Goal: Task Accomplishment & Management: Manage account settings

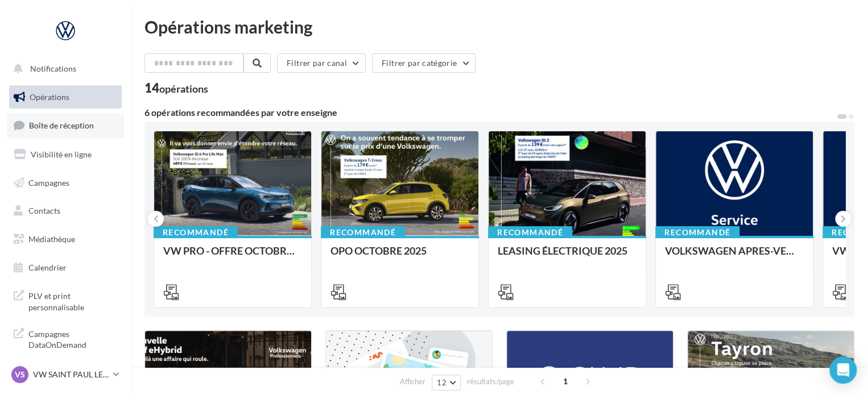
click at [55, 129] on span "Boîte de réception" at bounding box center [61, 126] width 65 height 10
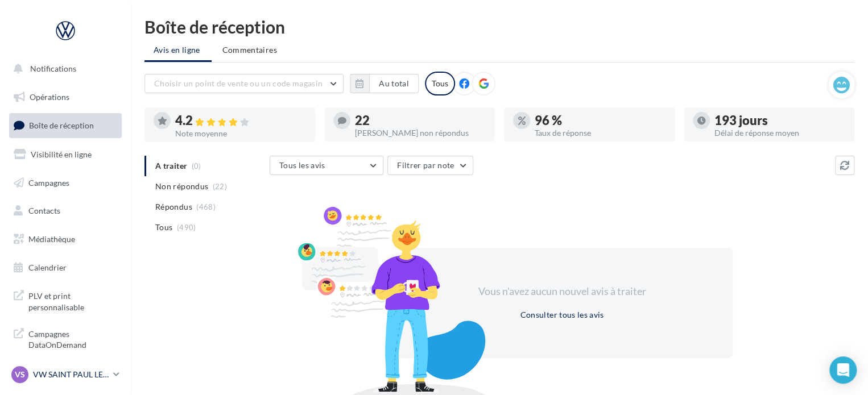
click at [117, 377] on icon at bounding box center [116, 375] width 6 height 10
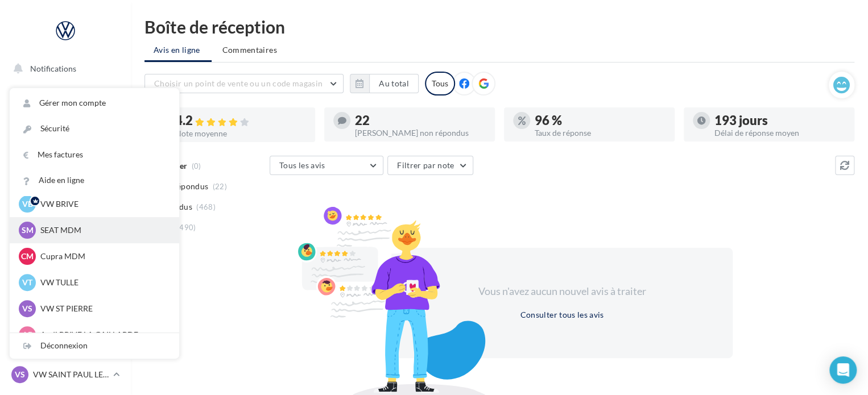
scroll to position [57, 0]
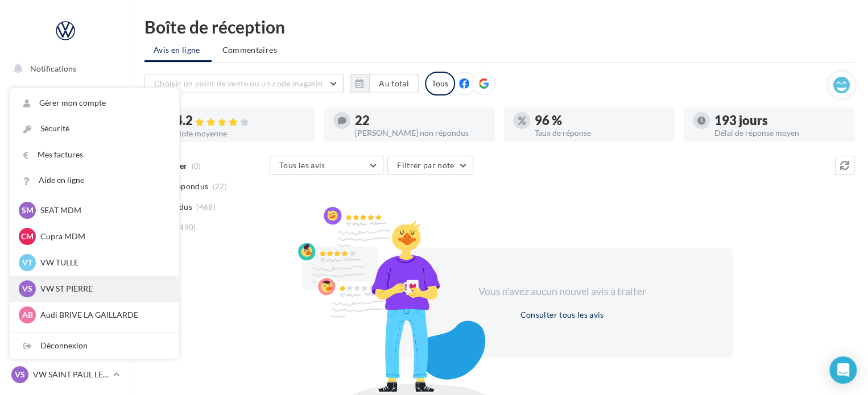
click at [90, 288] on p "VW ST PIERRE" at bounding box center [102, 288] width 125 height 11
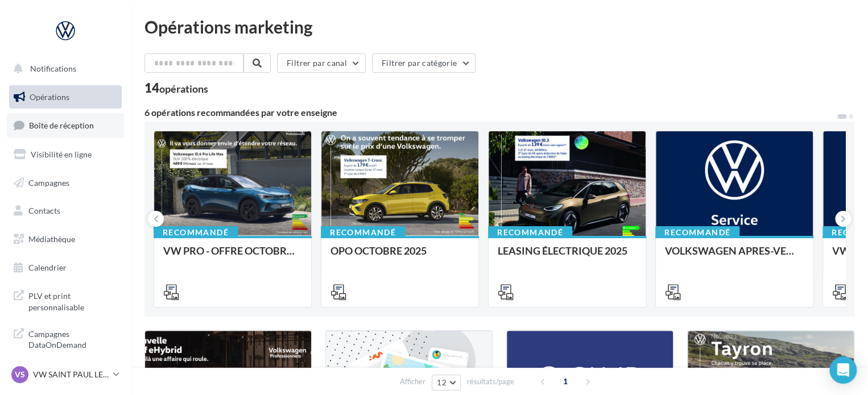
click at [46, 123] on span "Boîte de réception" at bounding box center [61, 126] width 65 height 10
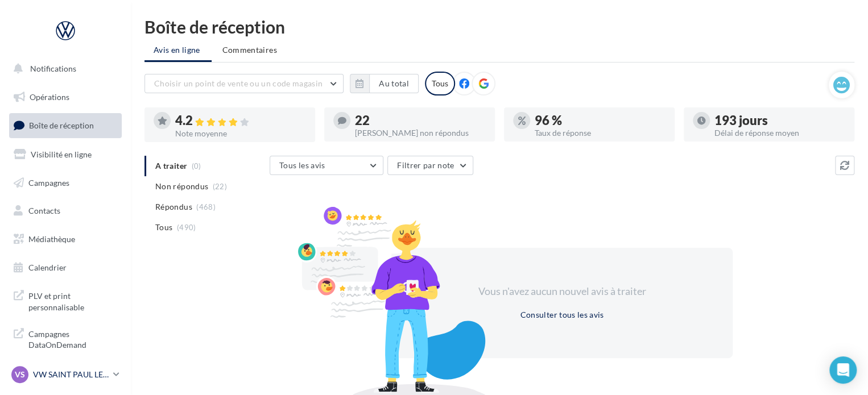
click at [103, 374] on p "VW SAINT PAUL LES DAX" at bounding box center [71, 374] width 76 height 11
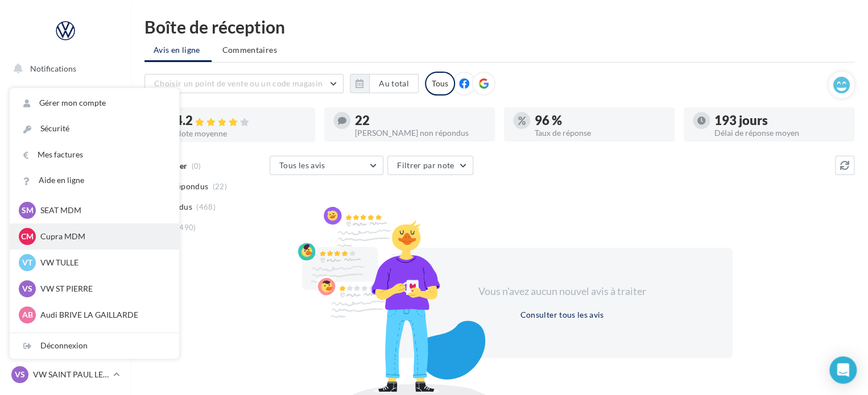
scroll to position [105, 0]
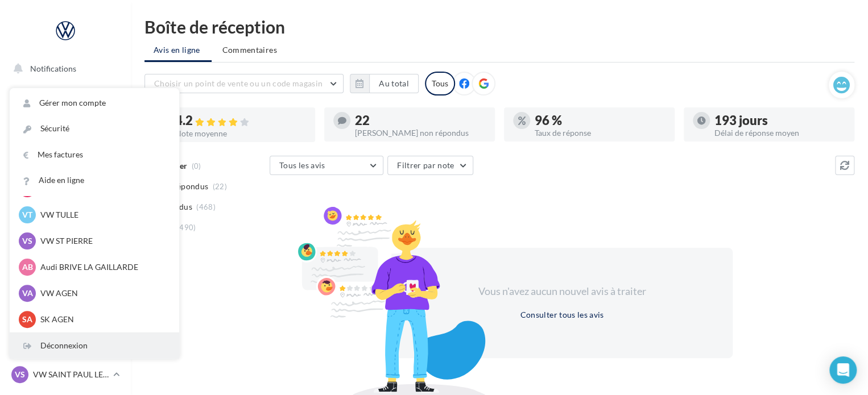
click at [84, 346] on div "Déconnexion" at bounding box center [94, 346] width 169 height 26
